Goal: Information Seeking & Learning: Learn about a topic

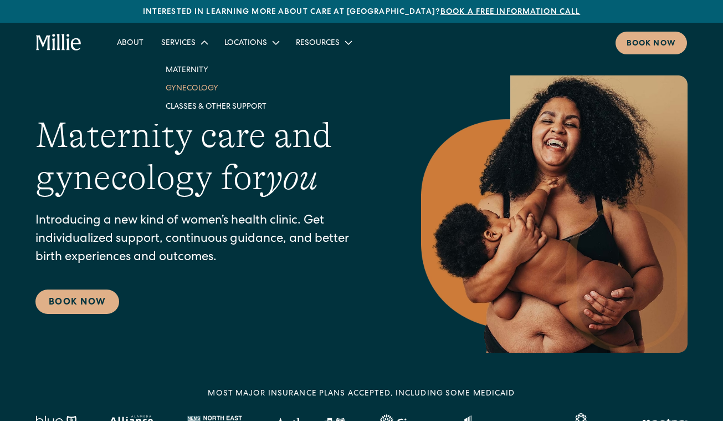
click at [185, 87] on link "Gynecology" at bounding box center [216, 88] width 119 height 18
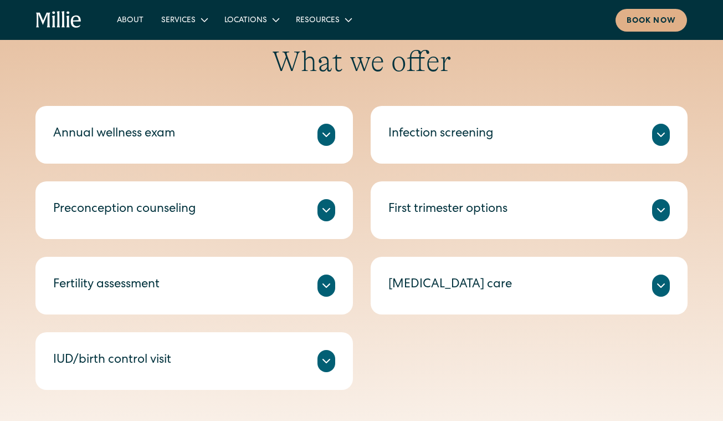
scroll to position [463, 0]
click at [325, 290] on icon at bounding box center [326, 285] width 13 height 13
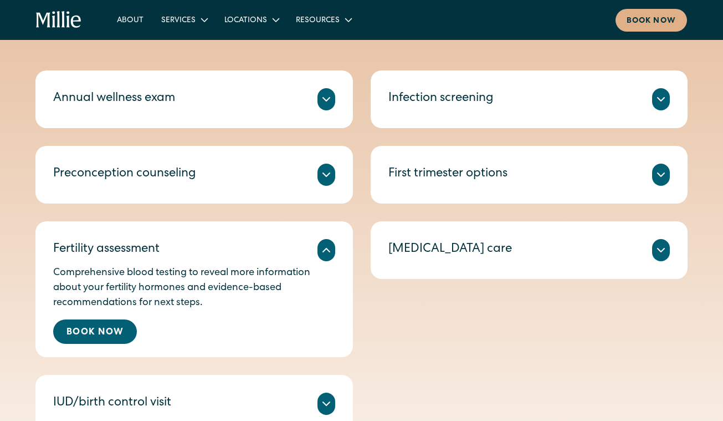
scroll to position [498, 0]
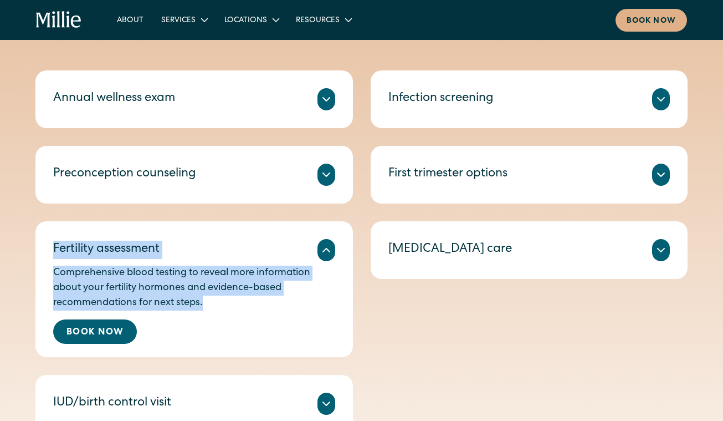
drag, startPoint x: 216, startPoint y: 308, endPoint x: 53, endPoint y: 246, distance: 174.7
click at [53, 246] on div "Fertility assessment Comprehensive blood testing to reveal more information abo…" at bounding box center [194, 289] width 318 height 136
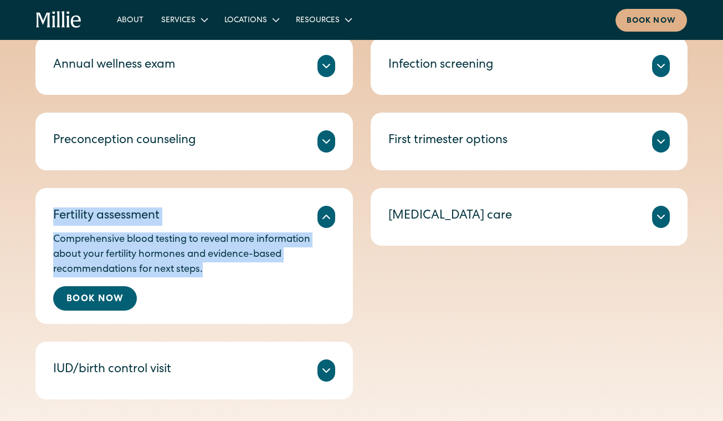
scroll to position [536, 0]
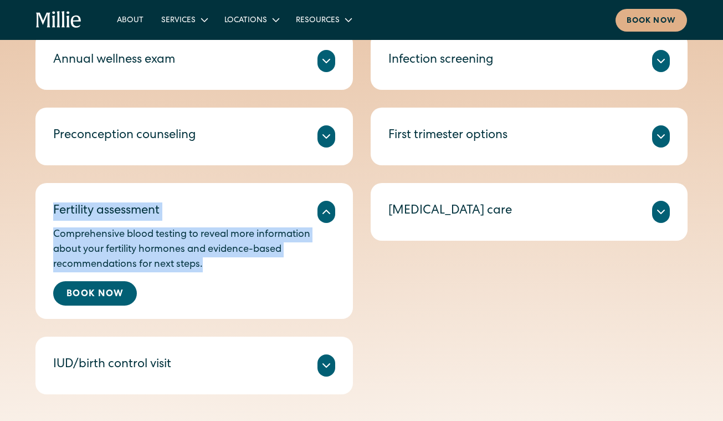
click at [14, 272] on div "What we offer Annual wellness exam A check-in on your health, including routine…" at bounding box center [361, 182] width 723 height 423
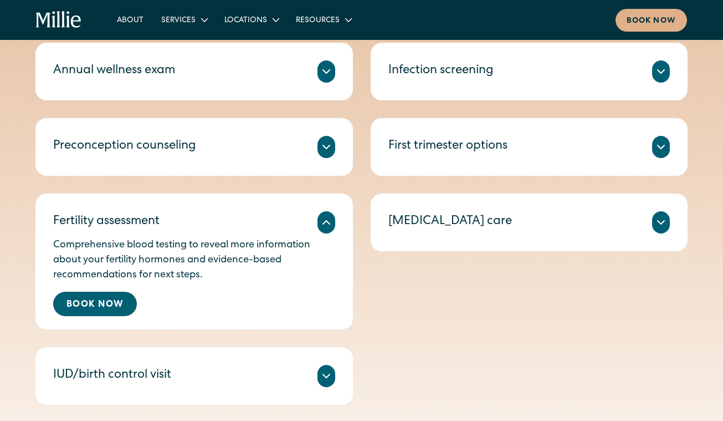
scroll to position [524, 0]
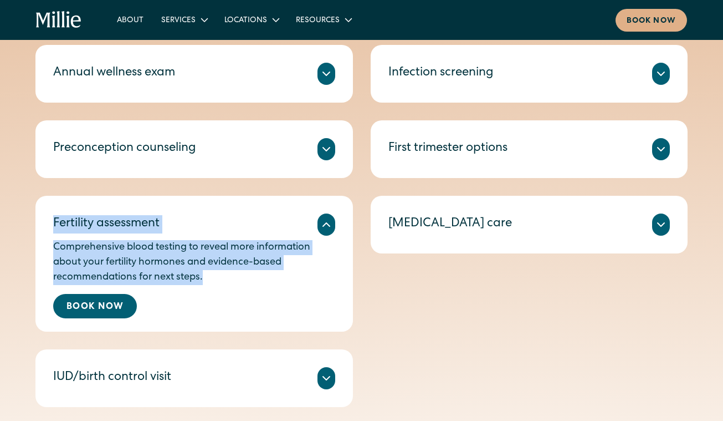
drag, startPoint x: 53, startPoint y: 218, endPoint x: 262, endPoint y: 282, distance: 218.4
click at [262, 282] on div "Fertility assessment Comprehensive blood testing to reveal more information abo…" at bounding box center [194, 264] width 318 height 136
copy div "Fertility assessment Comprehensive blood testing to reveal more information abo…"
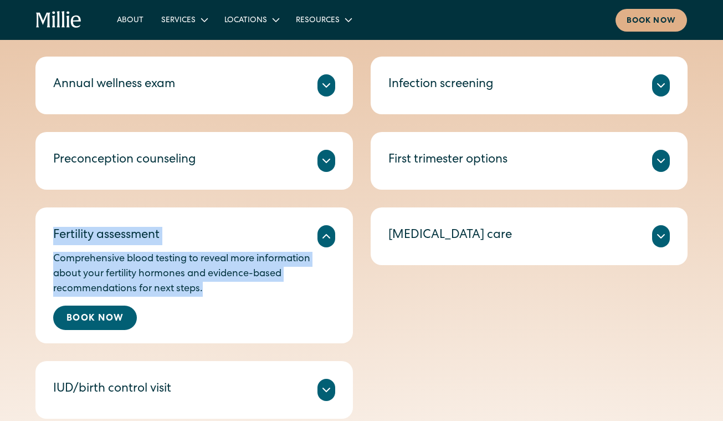
scroll to position [512, 0]
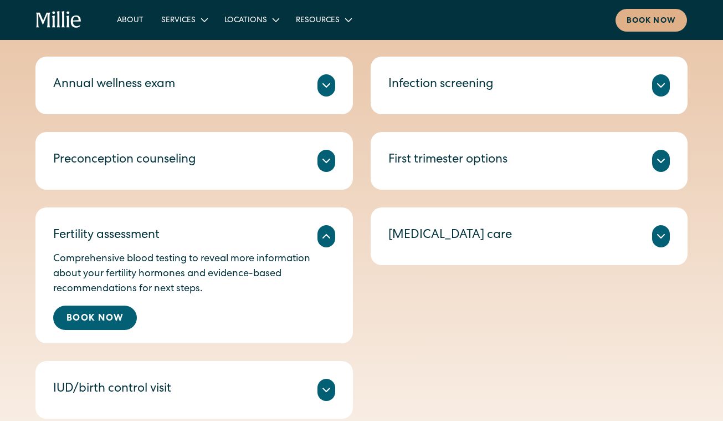
click at [365, 337] on div "Annual wellness exam A check-in on your health, including routine tests and scr…" at bounding box center [361, 238] width 652 height 362
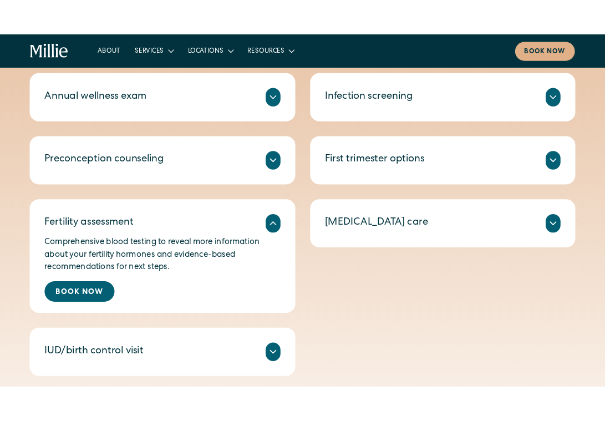
scroll to position [522, 0]
